Goal: Transaction & Acquisition: Obtain resource

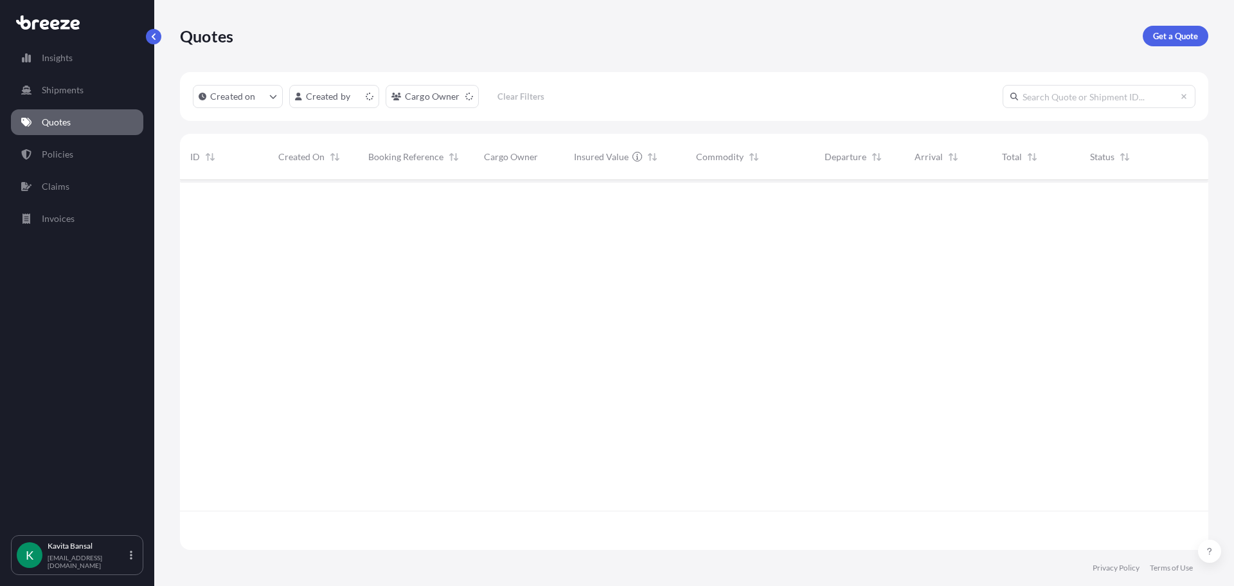
scroll to position [367, 1019]
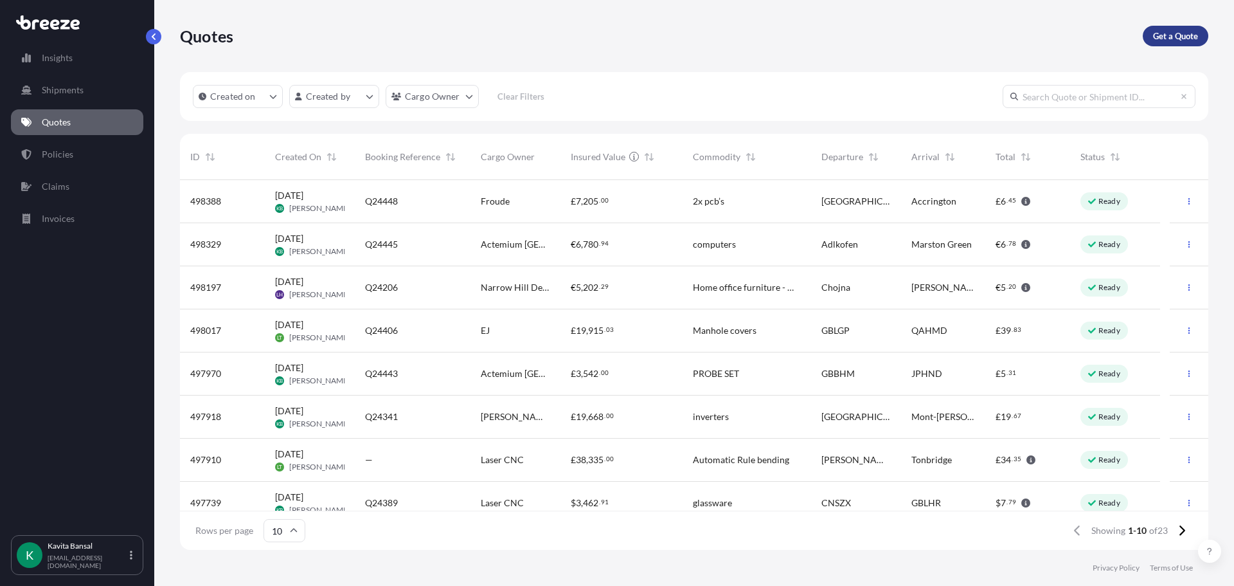
click at [1165, 34] on p "Get a Quote" at bounding box center [1175, 36] width 45 height 13
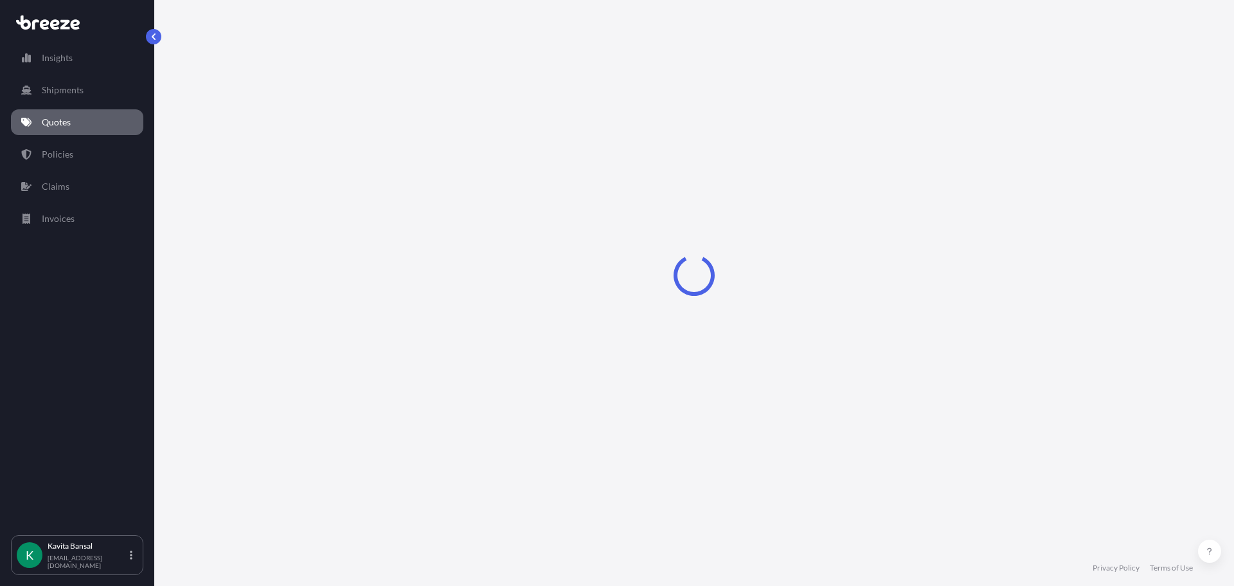
select select "Sea"
select select "1"
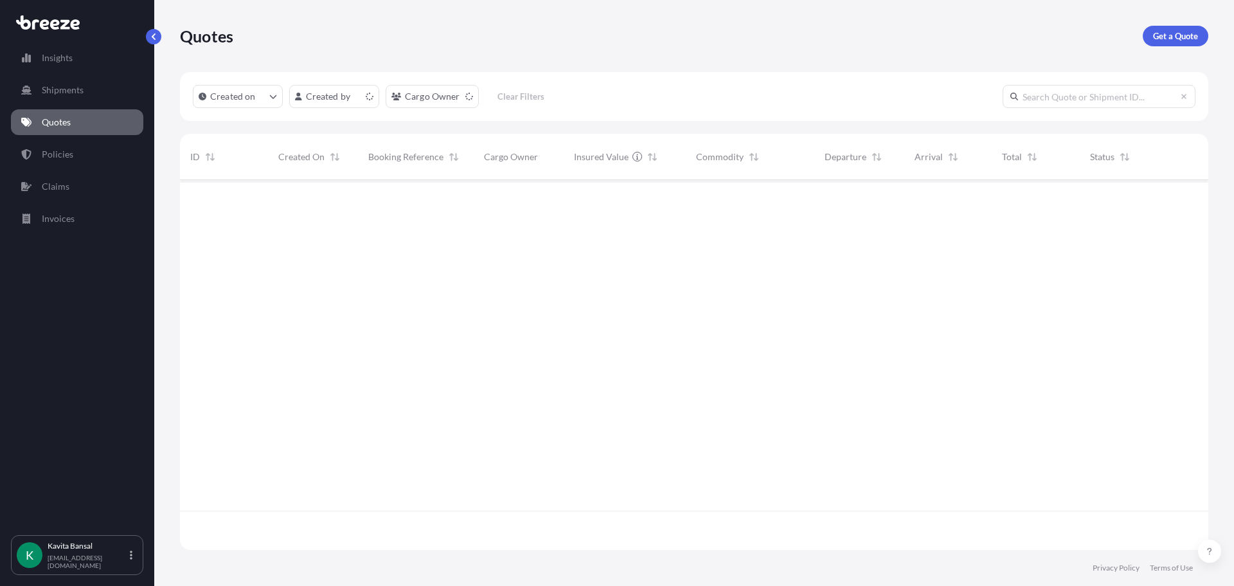
scroll to position [367, 1019]
